Goal: Information Seeking & Learning: Compare options

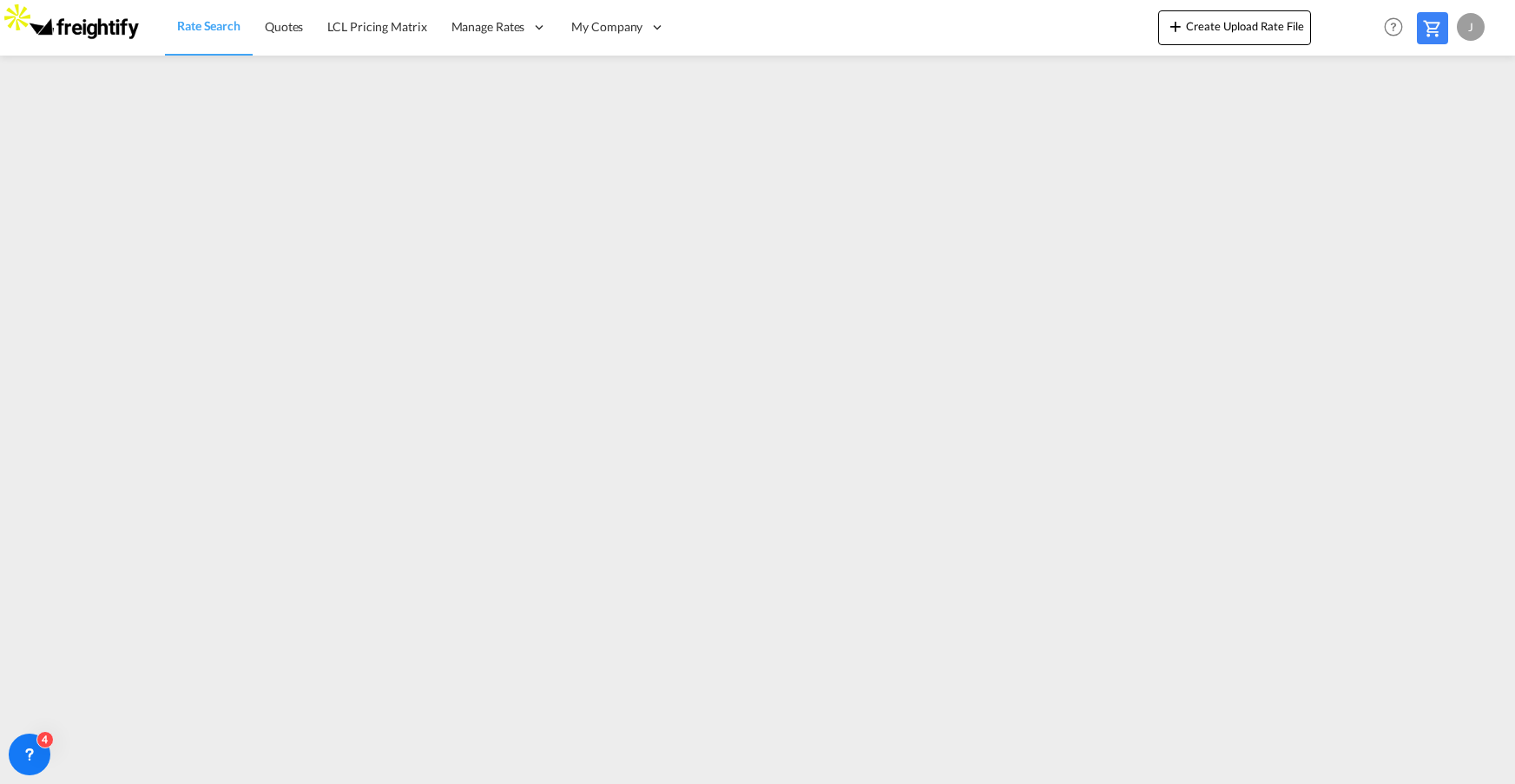
click at [1434, 30] on md-icon at bounding box center [1433, 29] width 21 height 21
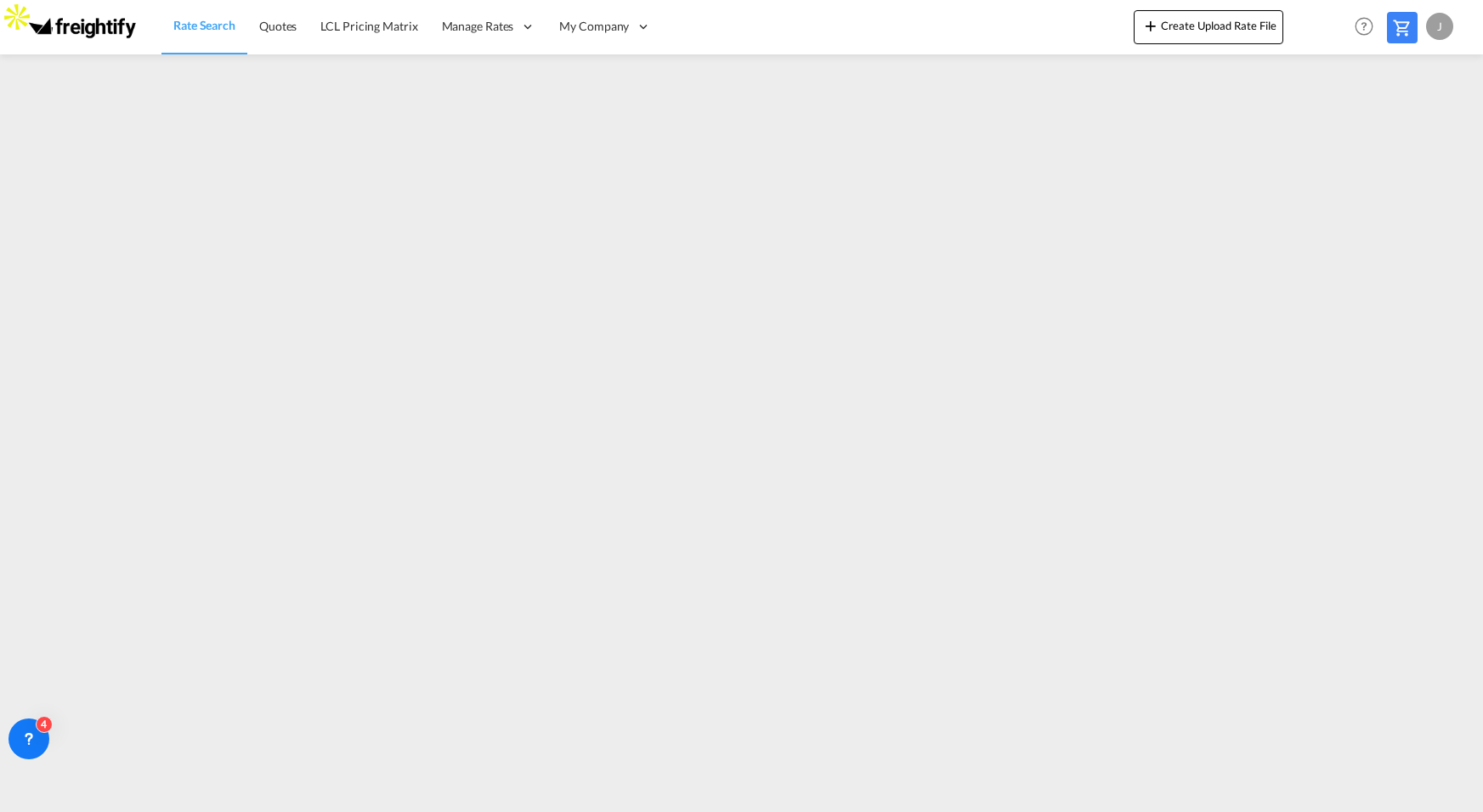
click at [210, 32] on span "Rate Search" at bounding box center [204, 26] width 62 height 17
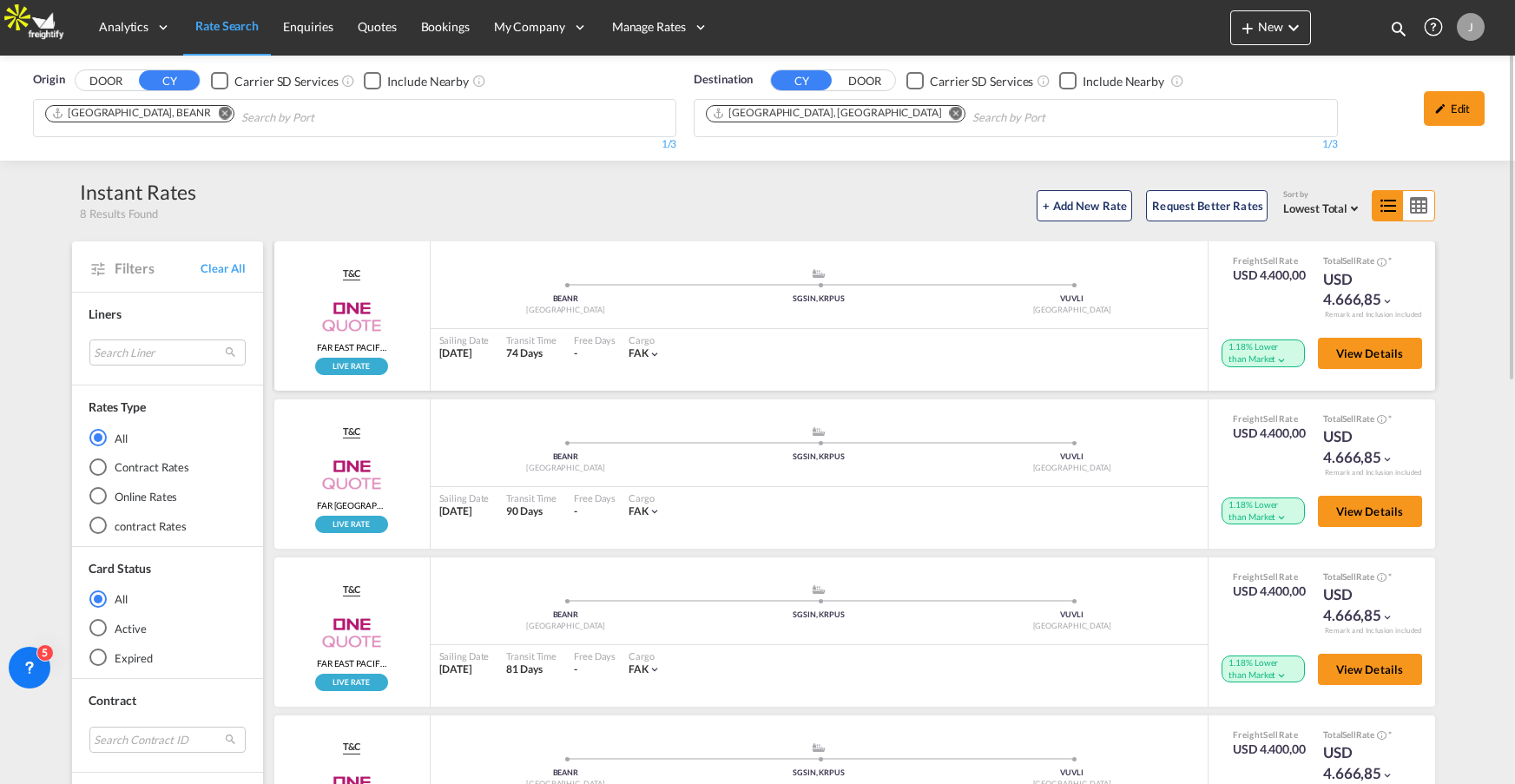
click at [1276, 360] on md-icon "icon-chevron-down" at bounding box center [1282, 361] width 12 height 12
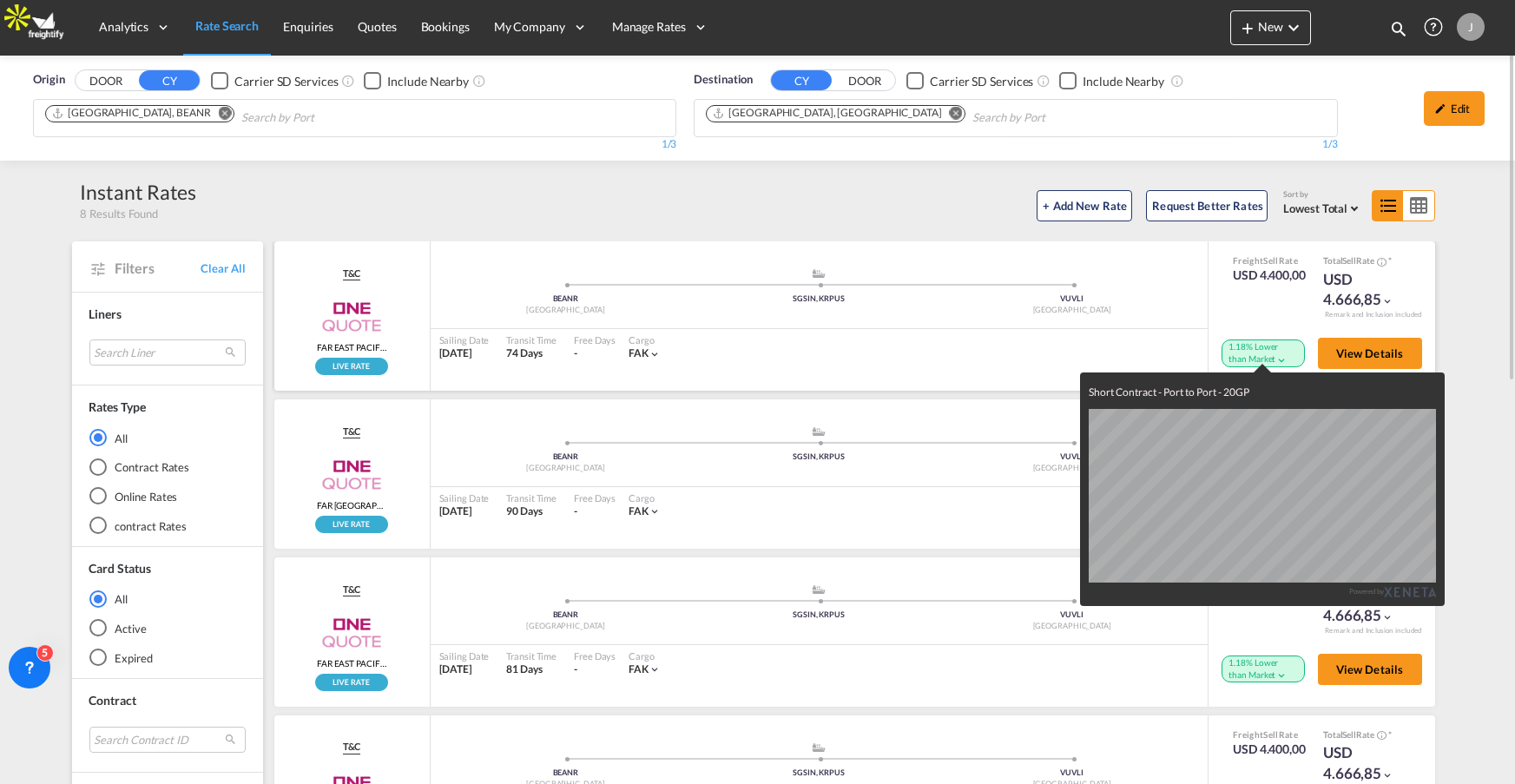
click at [1257, 360] on div "Short Contract - Port to Port - 20GP Powered by" at bounding box center [757, 392] width 1515 height 784
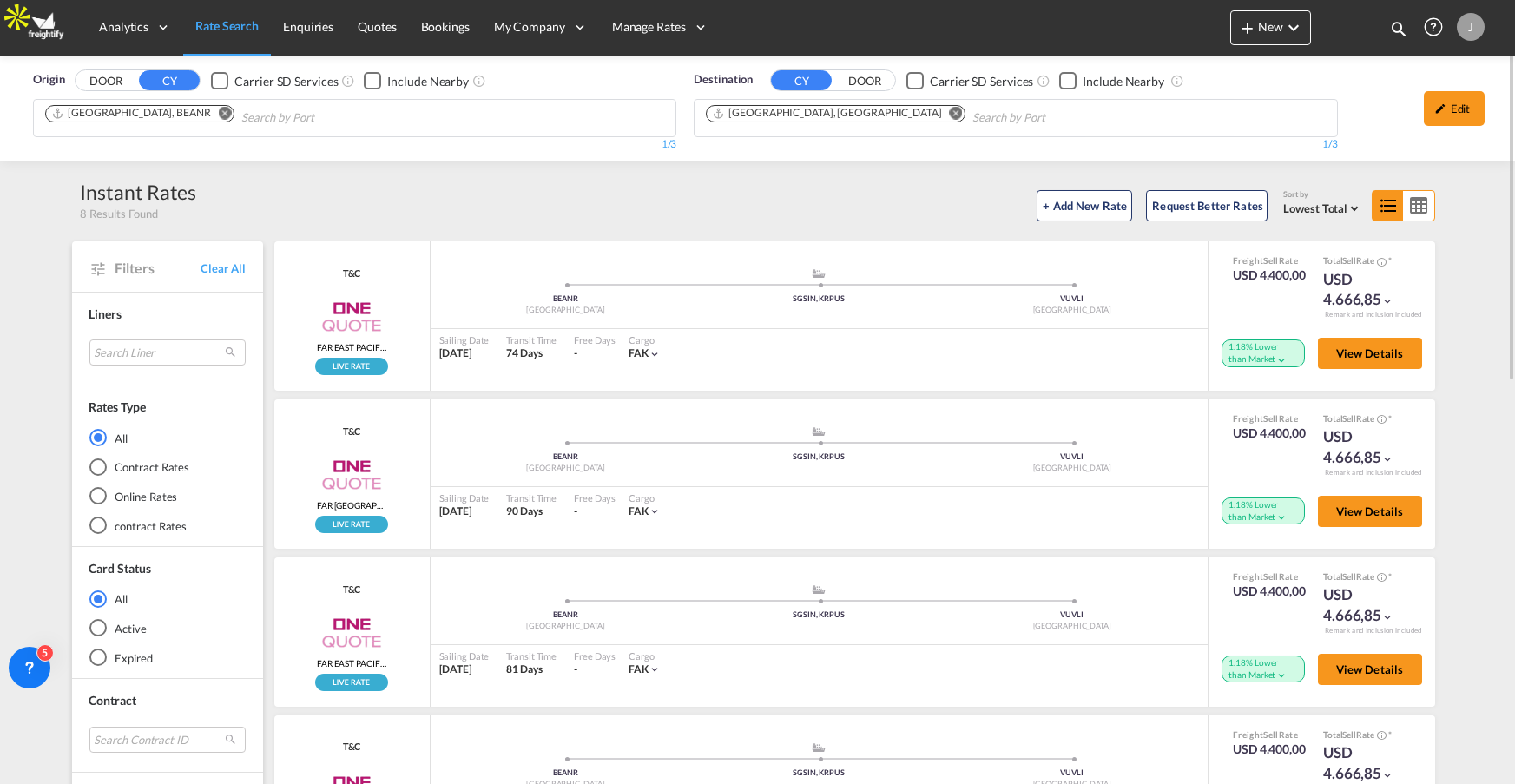
scroll to position [1, 0]
click at [443, 199] on div "+ Add New Rate Request Better Rates Sort by Lowest Total Lowest Freight Lowest …" at bounding box center [820, 203] width 1247 height 37
click at [1356, 356] on span "View Details" at bounding box center [1370, 353] width 68 height 14
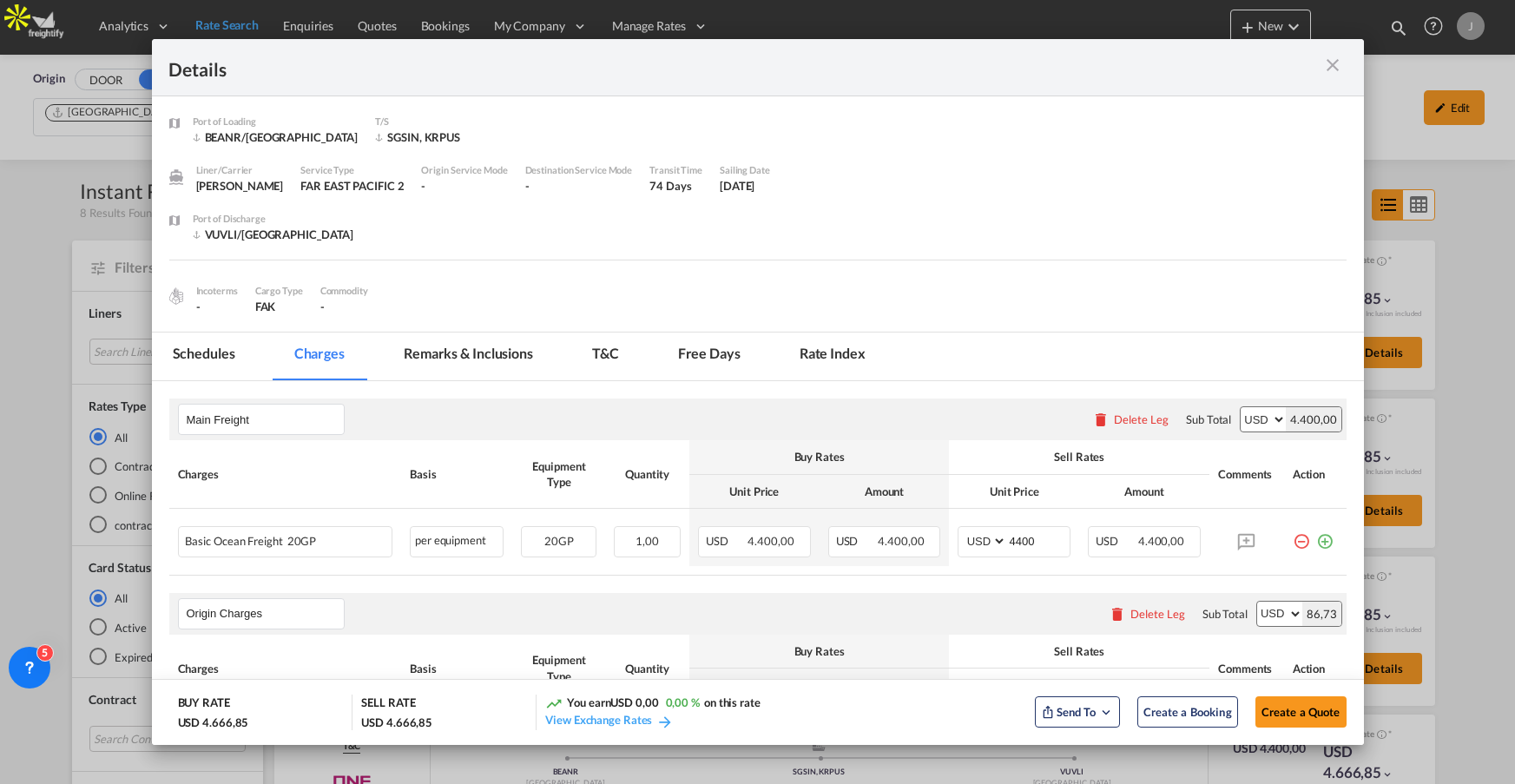
click at [844, 349] on md-tab-item "Rate Index" at bounding box center [832, 356] width 107 height 48
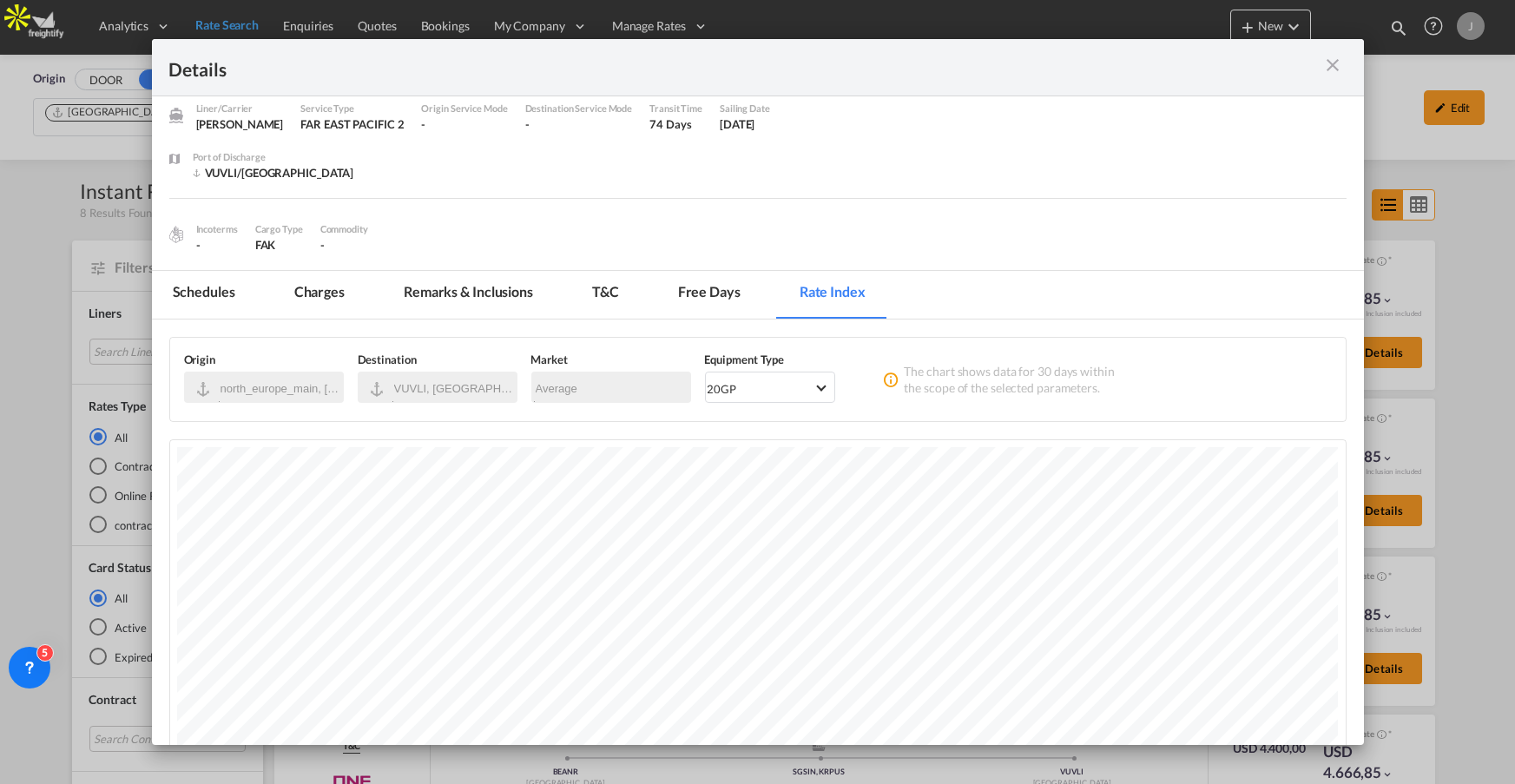
scroll to position [64, 0]
click at [823, 389] on md-select-value "20GP" at bounding box center [768, 386] width 125 height 24
click at [910, 407] on md-backdrop at bounding box center [757, 392] width 1515 height 784
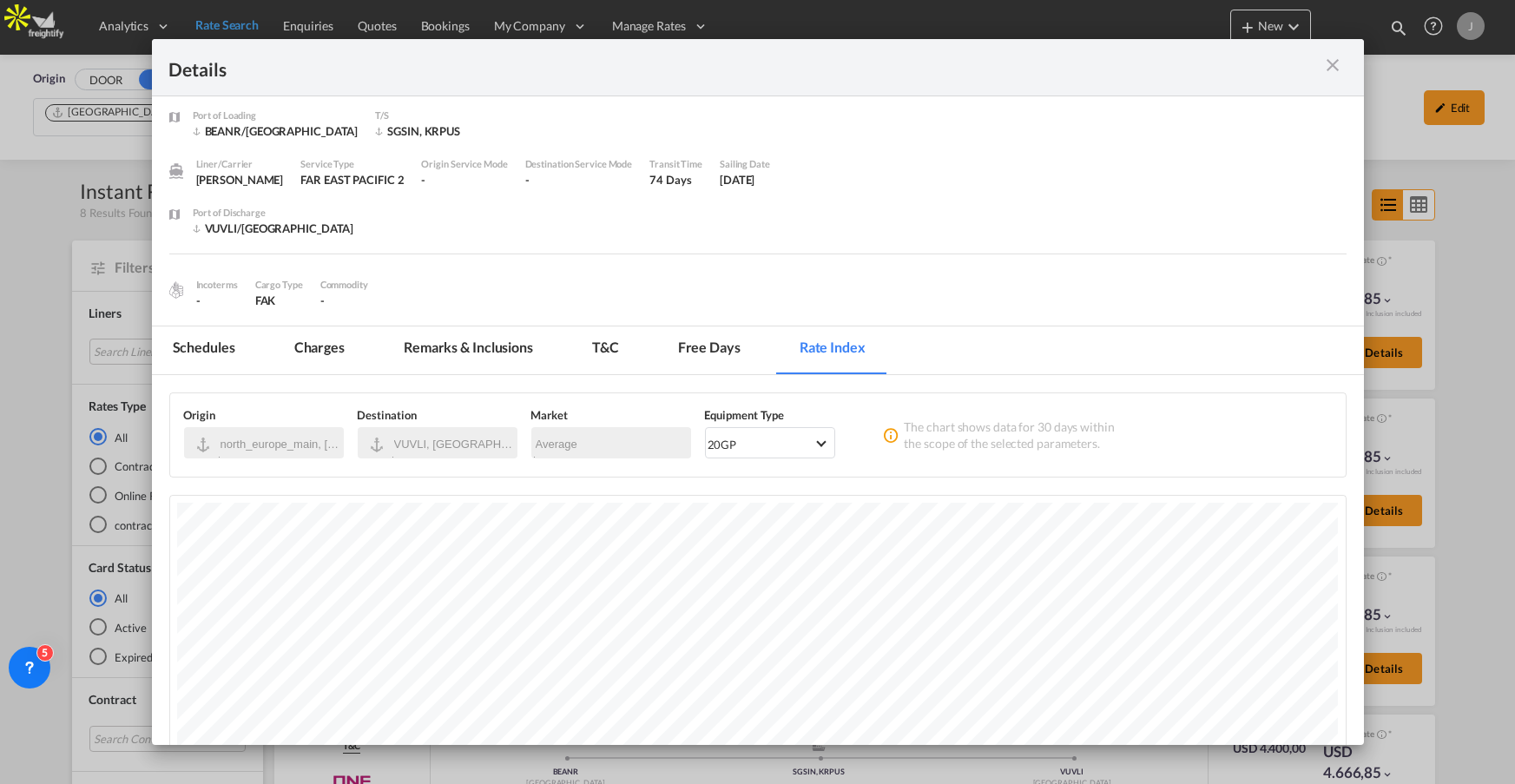
scroll to position [0, 0]
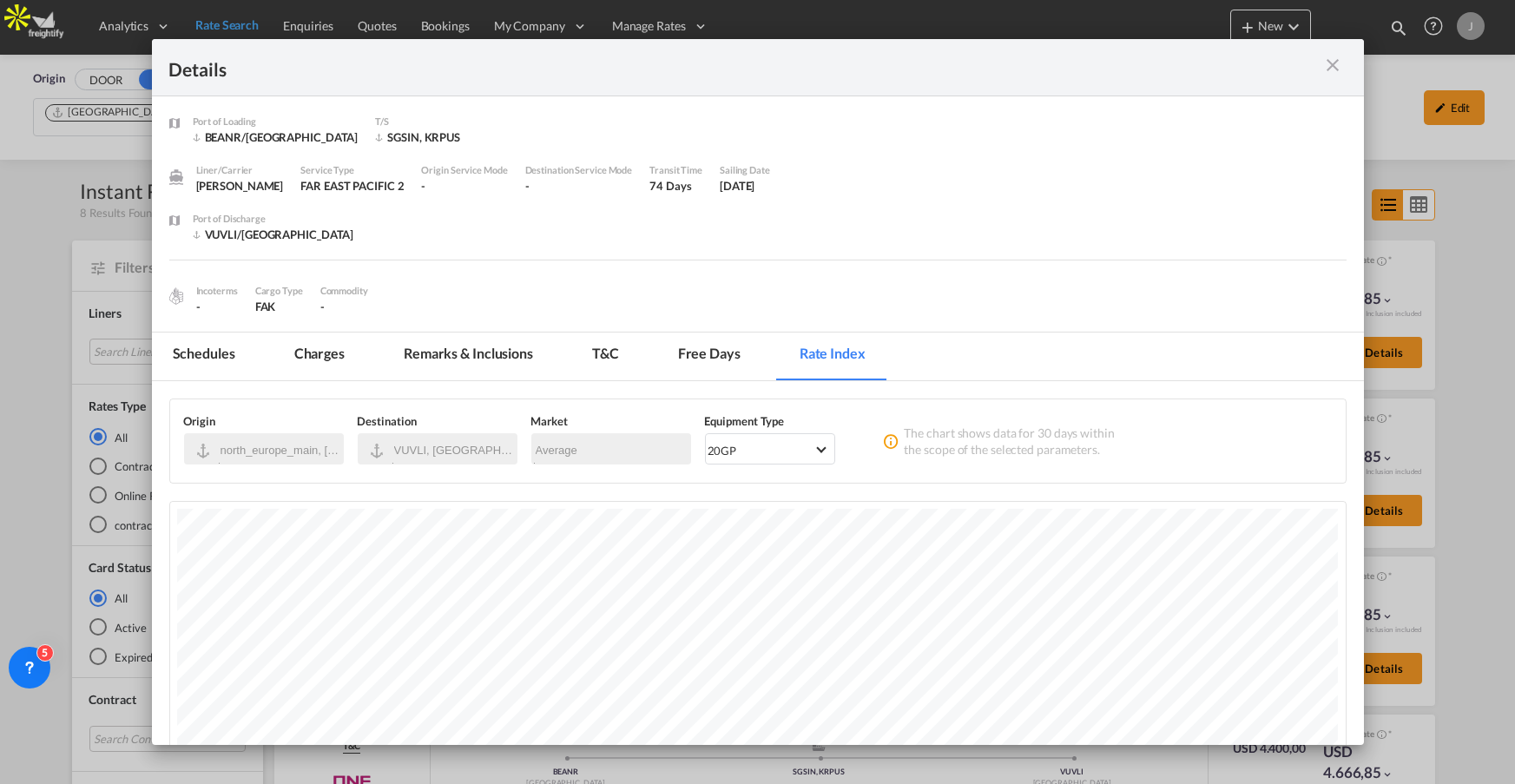
click at [1334, 62] on md-icon "icon-close m-3 fg-AAA8AD cursor" at bounding box center [1334, 65] width 21 height 21
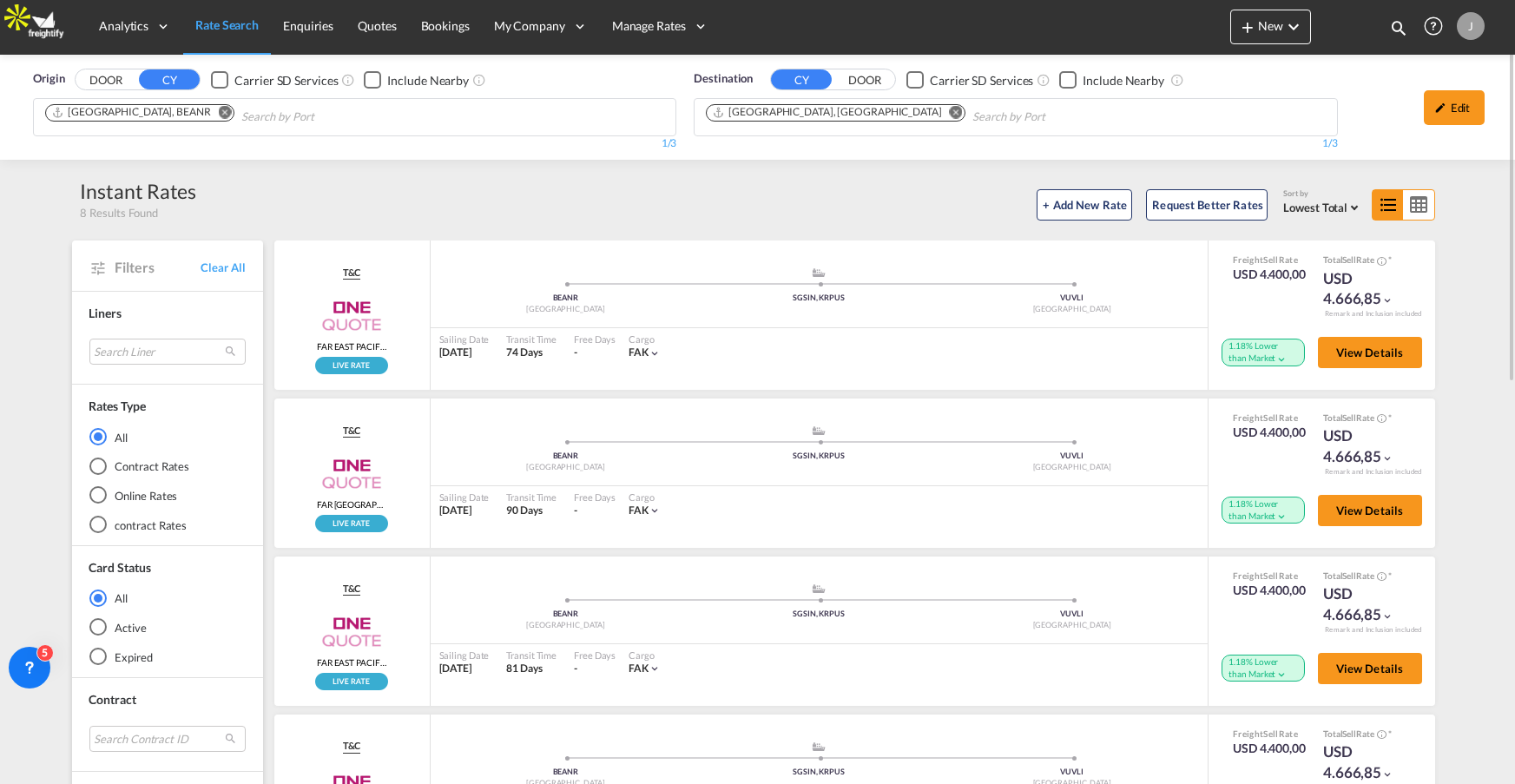
click at [1474, 24] on div "J" at bounding box center [1471, 26] width 28 height 28
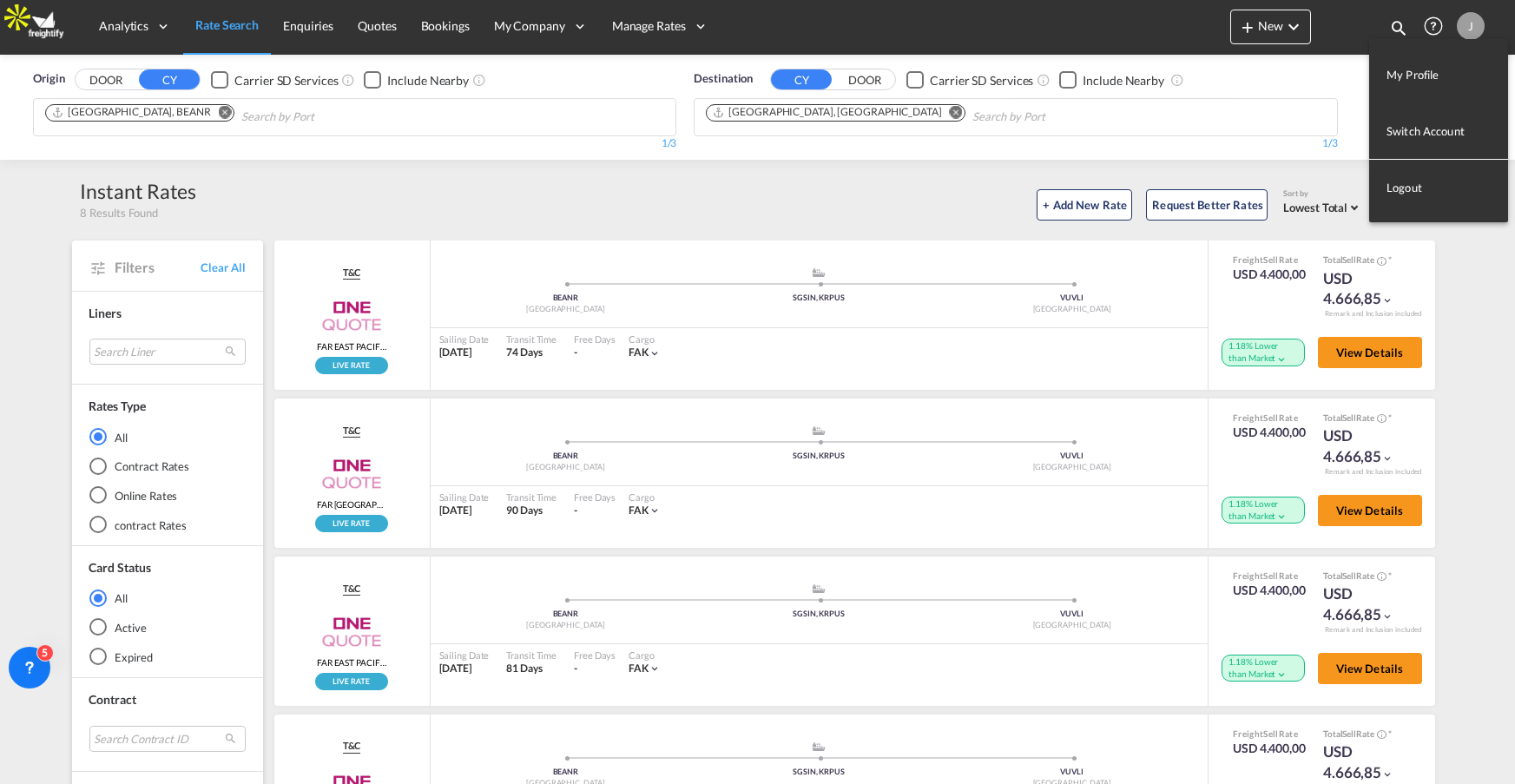
click at [1410, 195] on button "Logout" at bounding box center [1438, 188] width 139 height 35
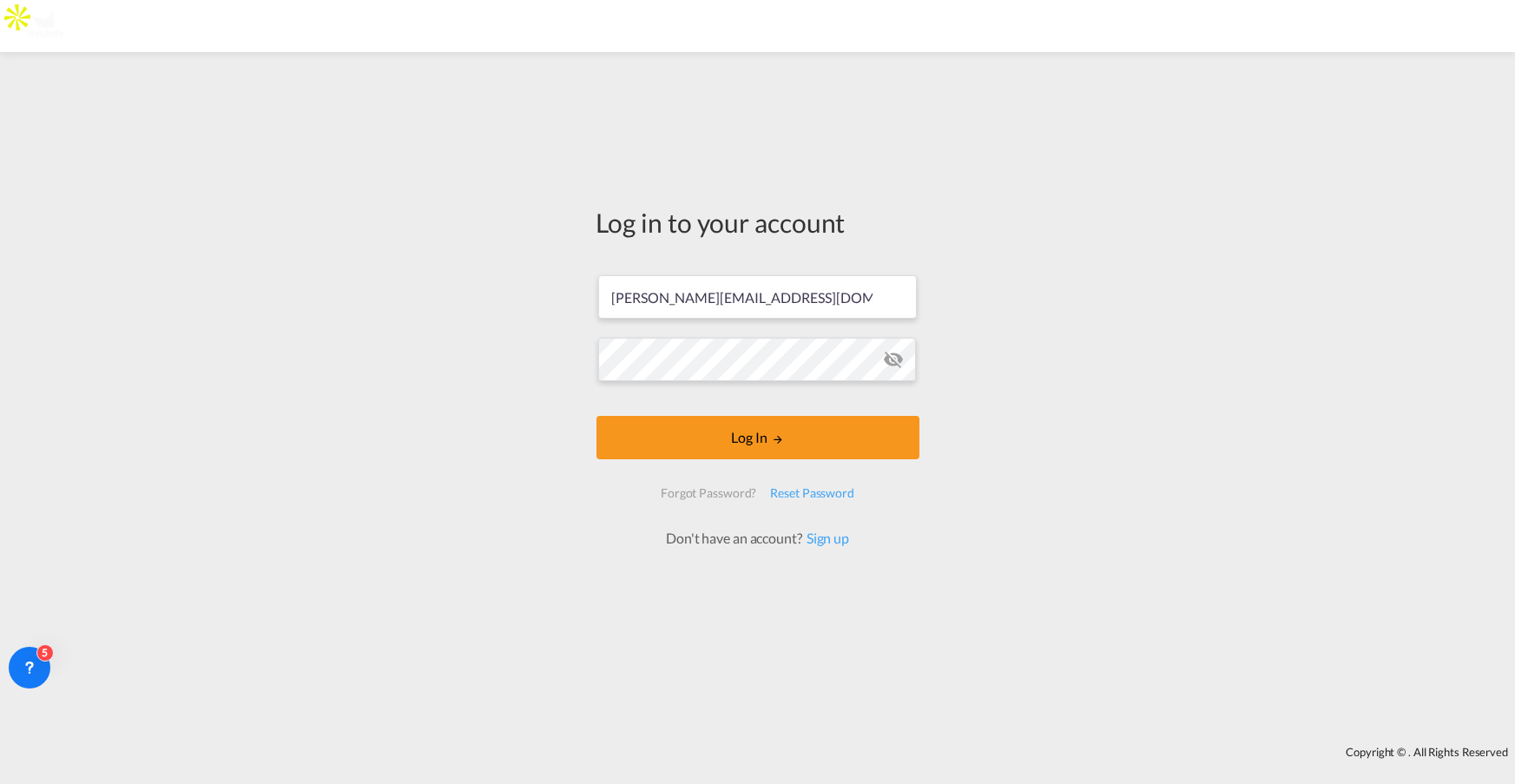
click at [857, 103] on div "Log in to your account jesper.johansen@freightify.com Log In Forgot Password? R…" at bounding box center [758, 376] width 349 height 631
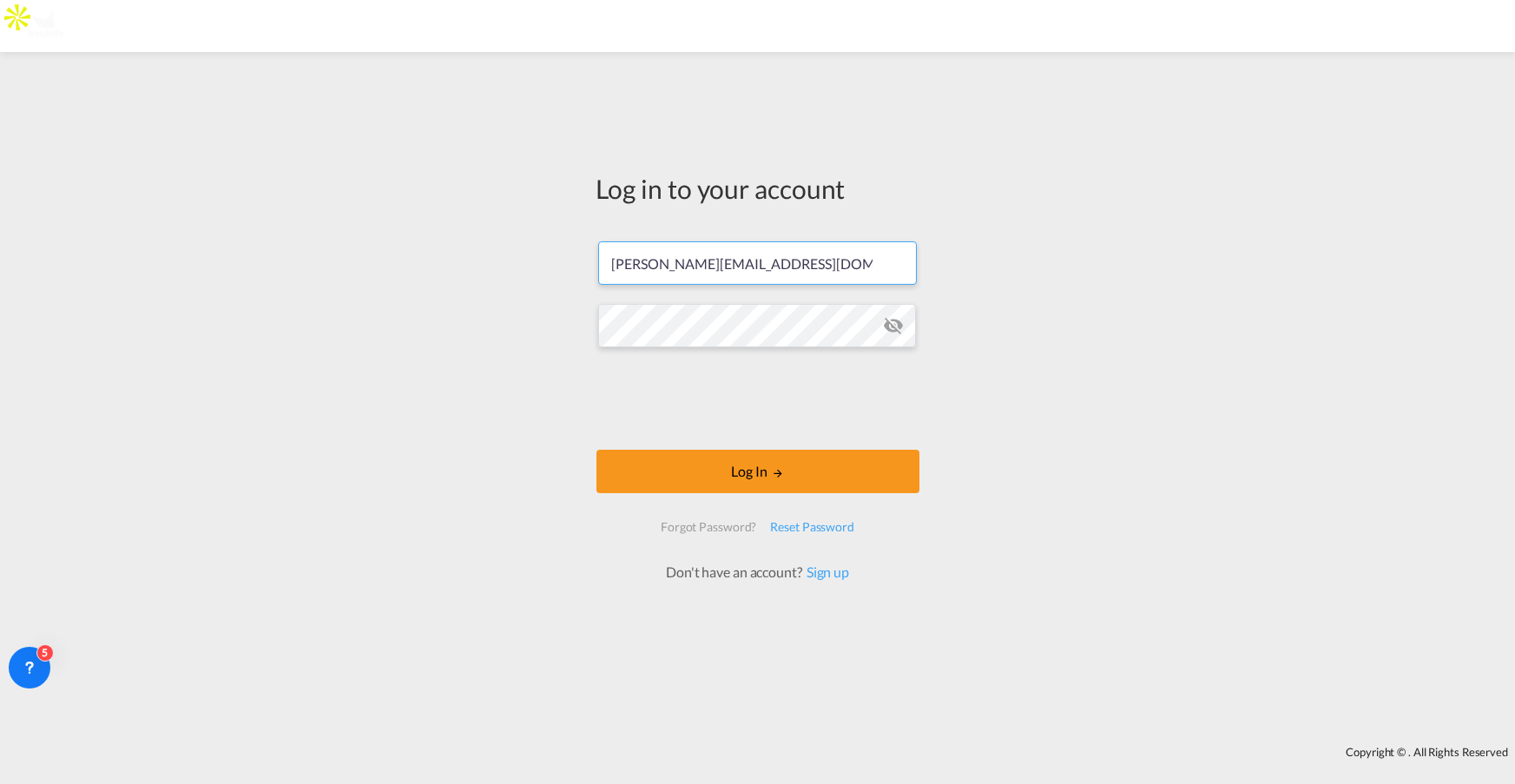
click at [827, 265] on input "jesper.johansen@freightify.com" at bounding box center [757, 263] width 319 height 44
type input "jesper.johansen@freightify.in"
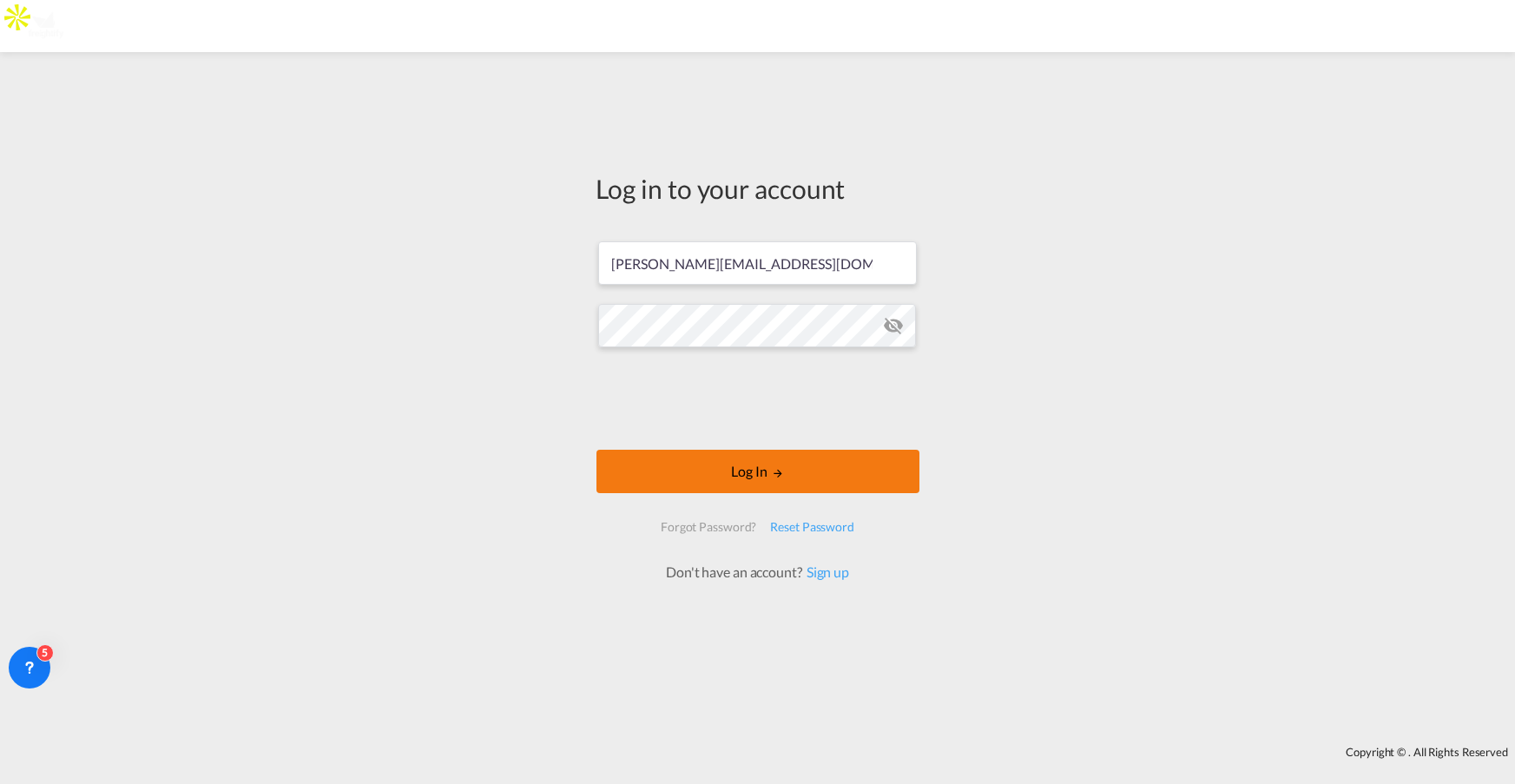
click at [755, 469] on button "Log In" at bounding box center [758, 471] width 323 height 44
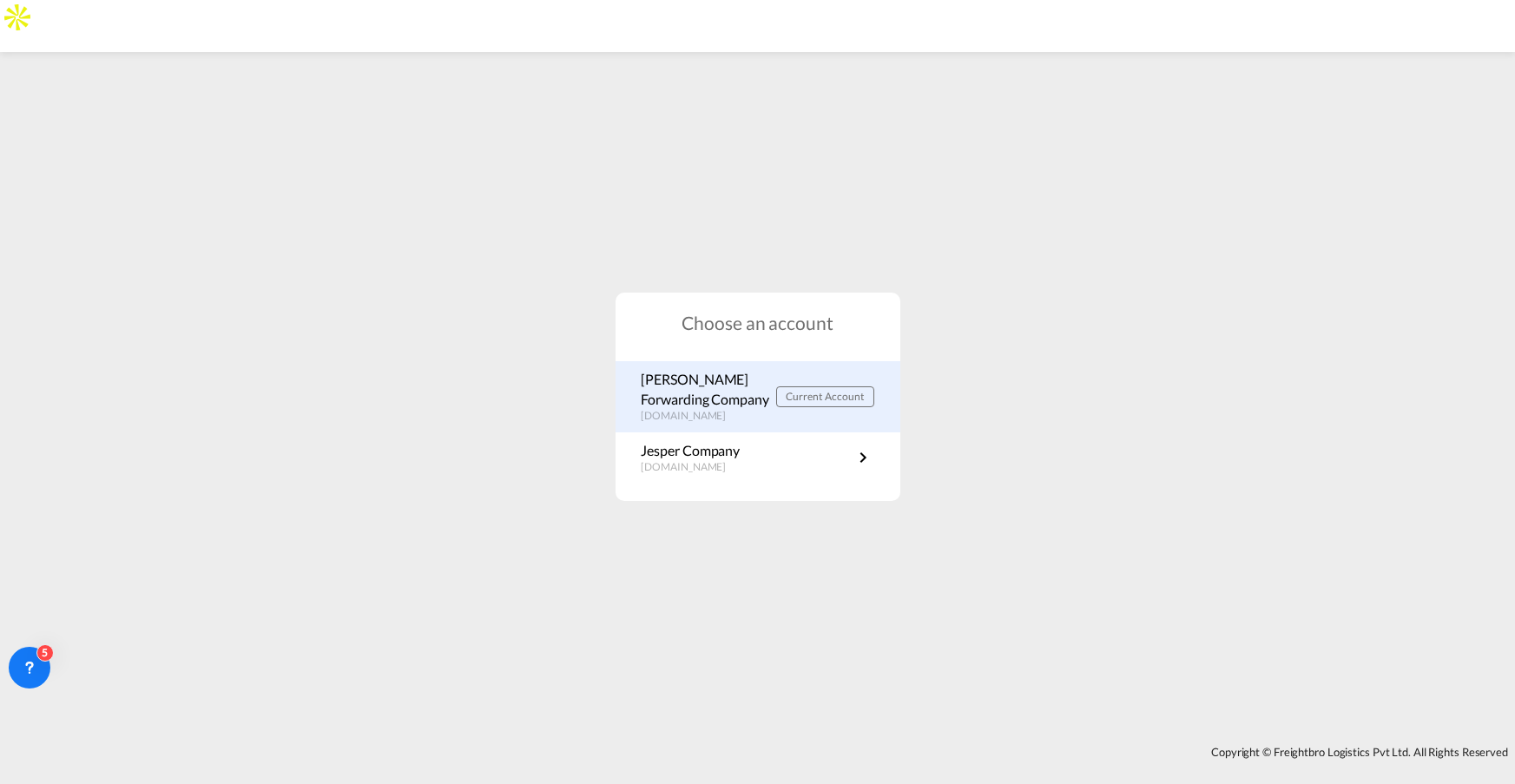
click at [690, 384] on p "Jespers Forwarding Company" at bounding box center [709, 389] width 134 height 39
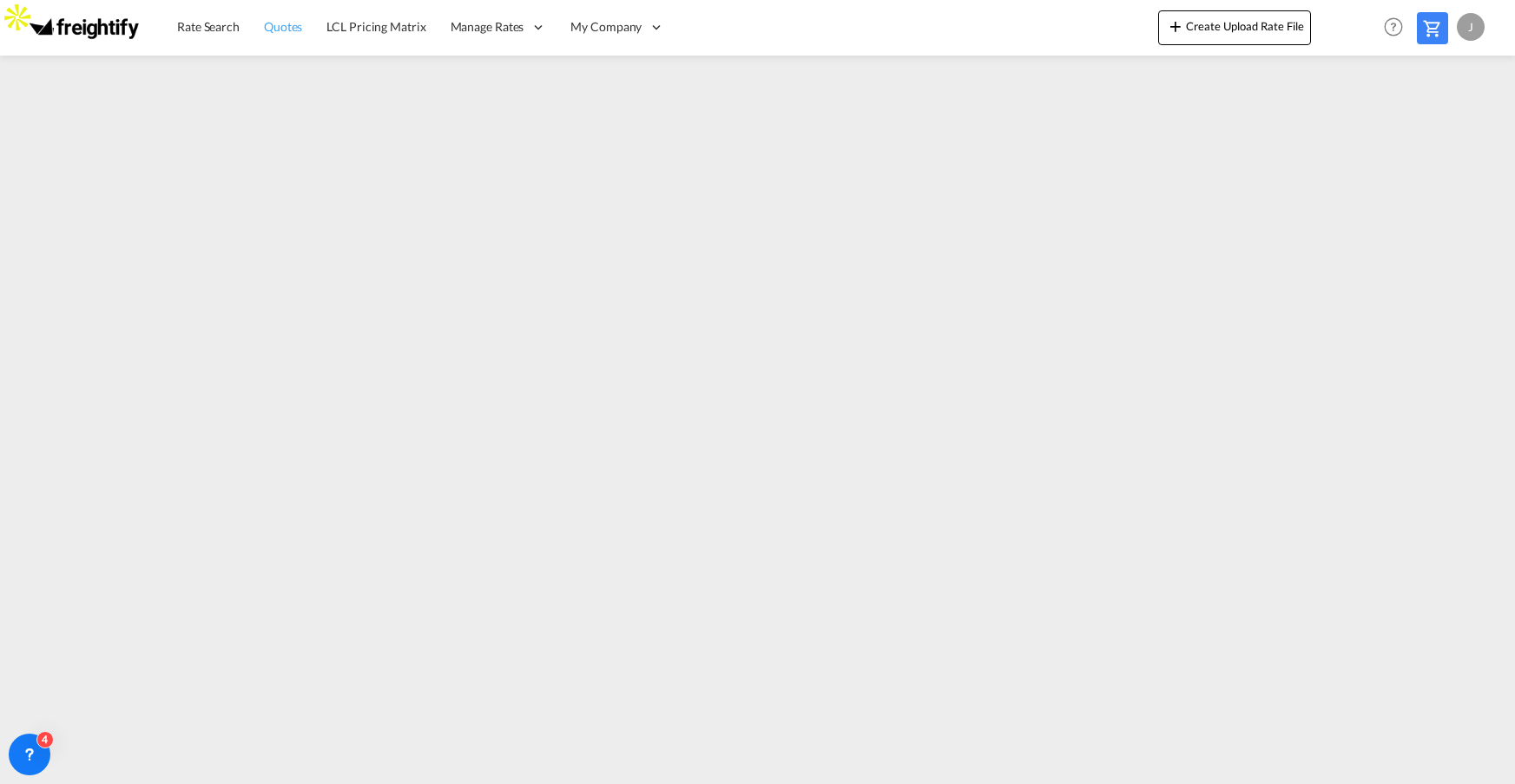
click at [301, 31] on span "Quotes" at bounding box center [283, 26] width 38 height 15
click at [214, 28] on span "Rate Search" at bounding box center [209, 26] width 63 height 15
click at [286, 27] on span "Quotes" at bounding box center [284, 26] width 38 height 15
click at [212, 24] on span "Rate Search" at bounding box center [209, 26] width 63 height 15
click at [391, 24] on span "LCL Pricing Matrix" at bounding box center [376, 26] width 99 height 15
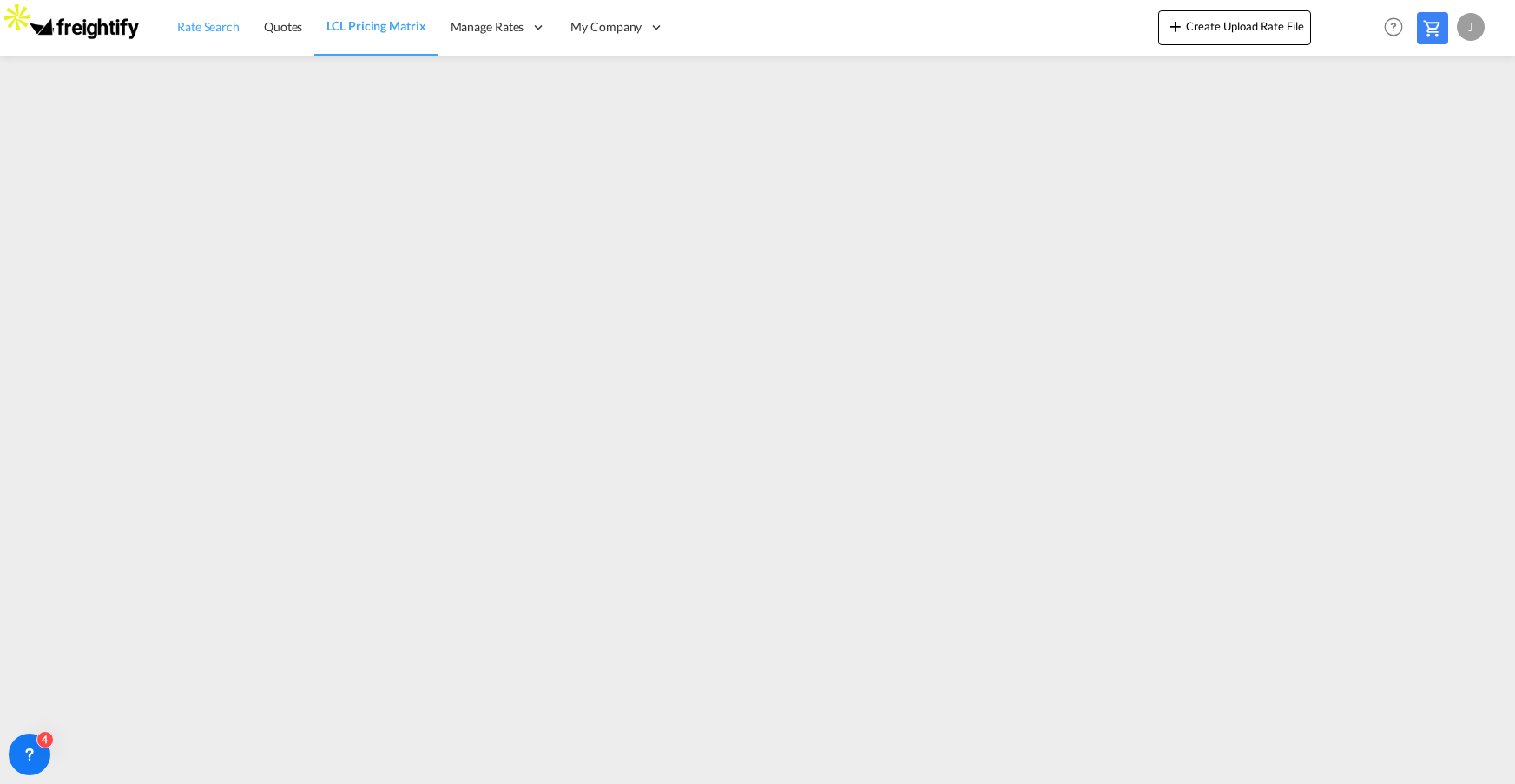
click at [225, 21] on span "Rate Search" at bounding box center [209, 26] width 63 height 15
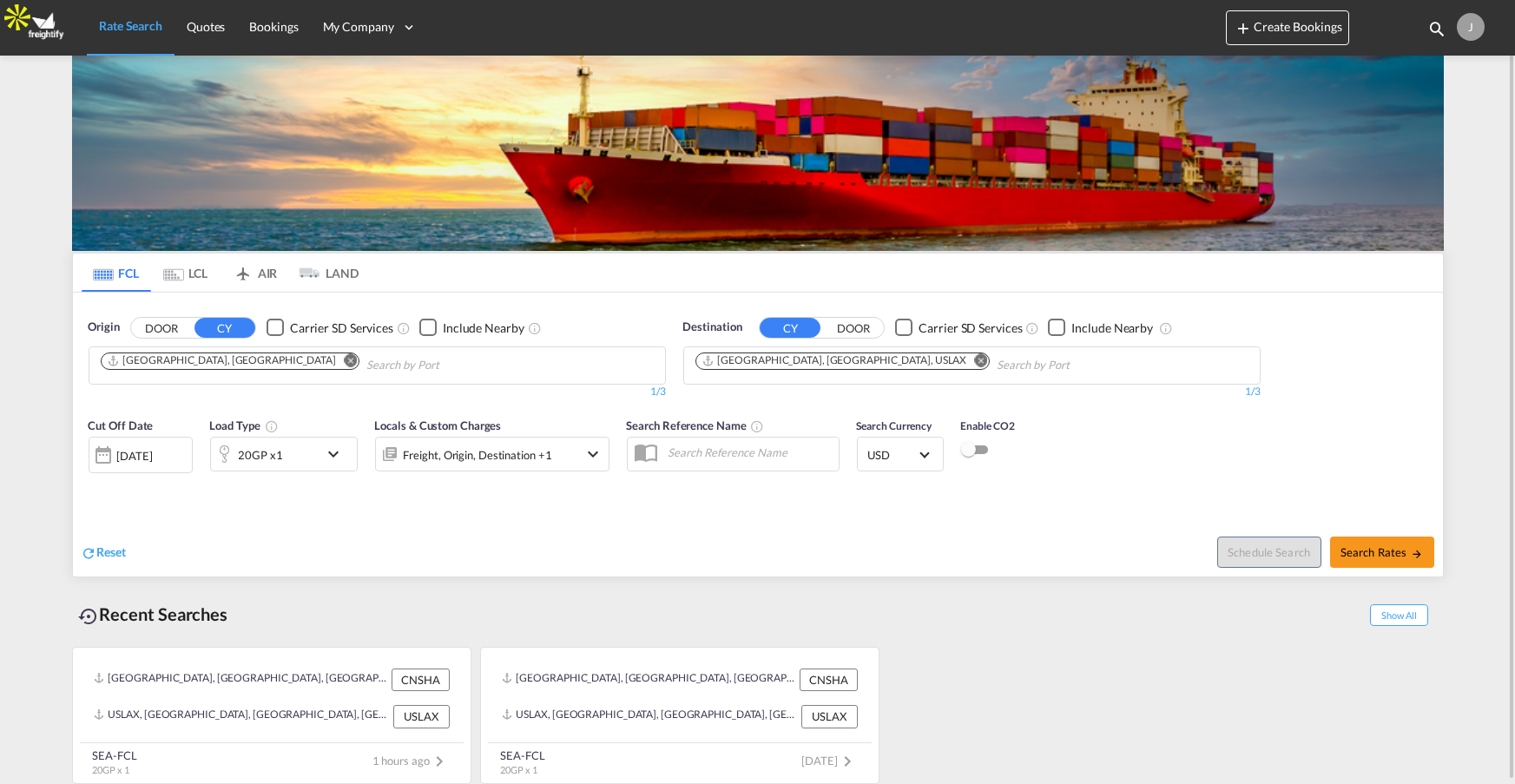
scroll to position [5, 0]
click at [968, 449] on div at bounding box center [968, 450] width 15 height 15
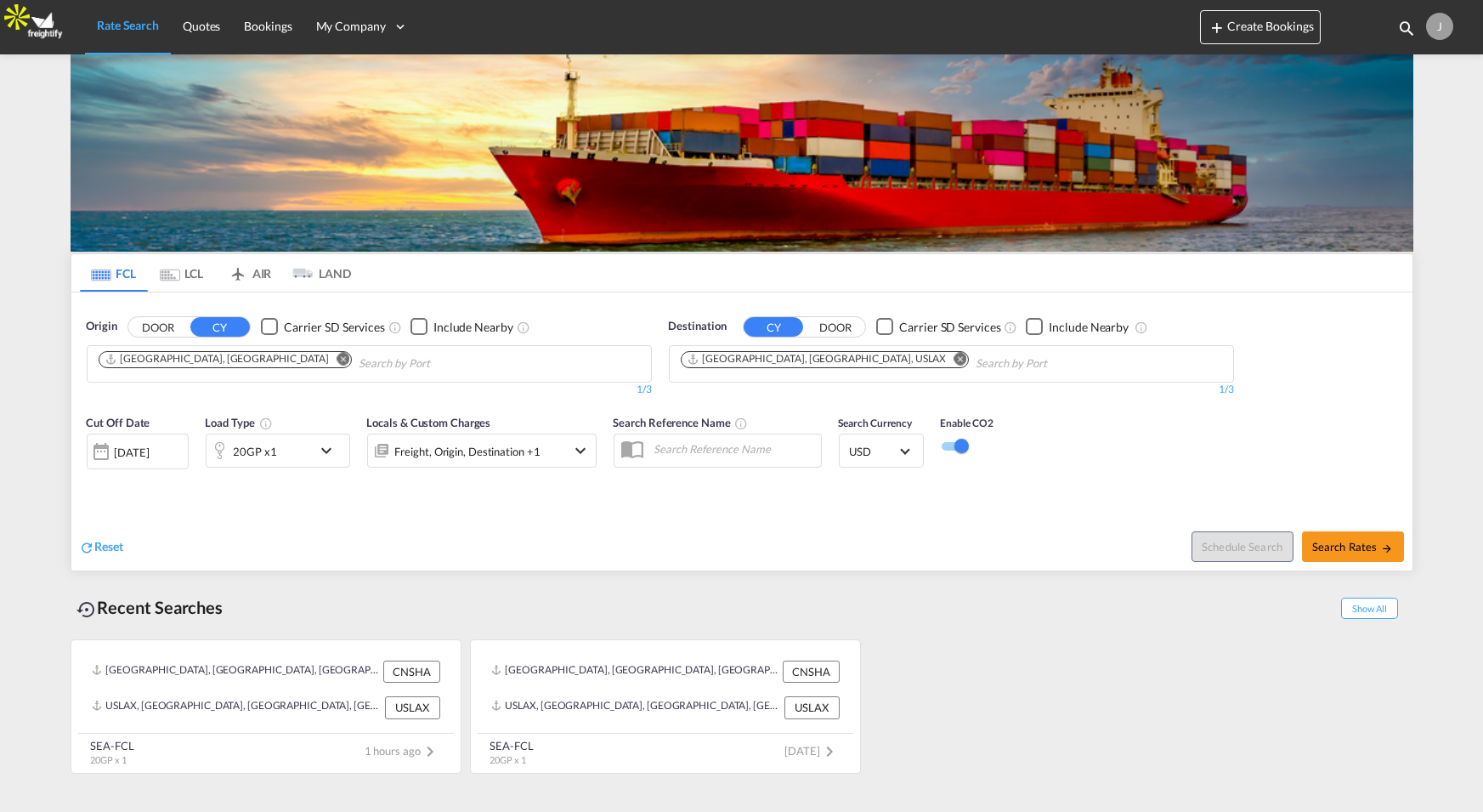
scroll to position [0, 0]
